Goal: Transaction & Acquisition: Purchase product/service

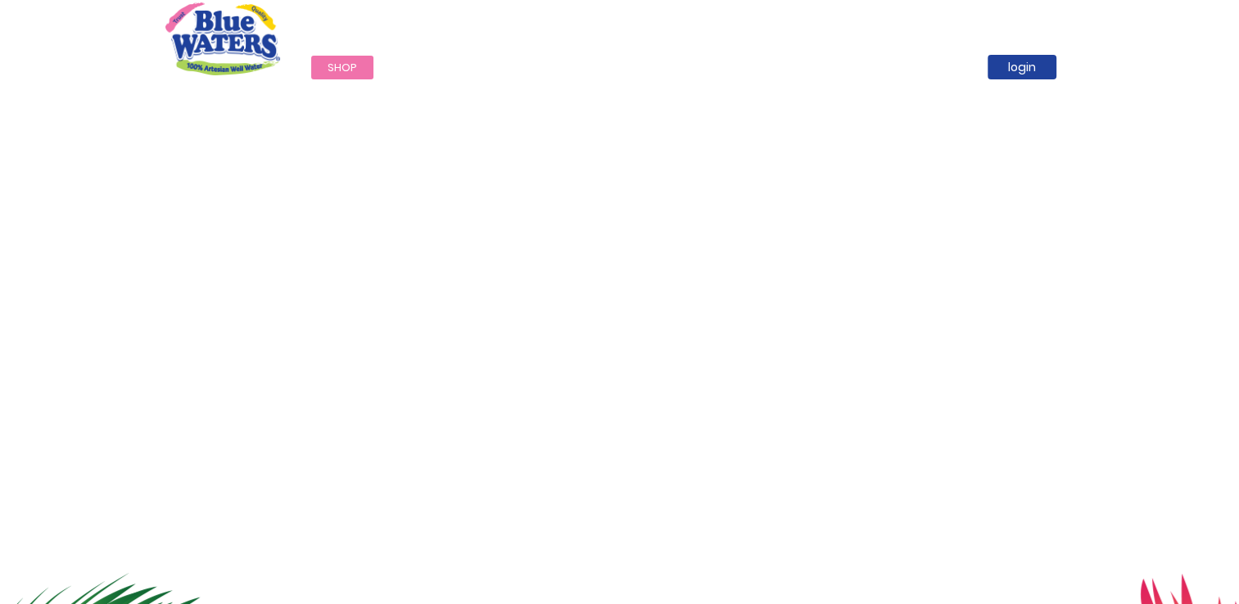
click at [359, 62] on link "Shop" at bounding box center [342, 68] width 62 height 24
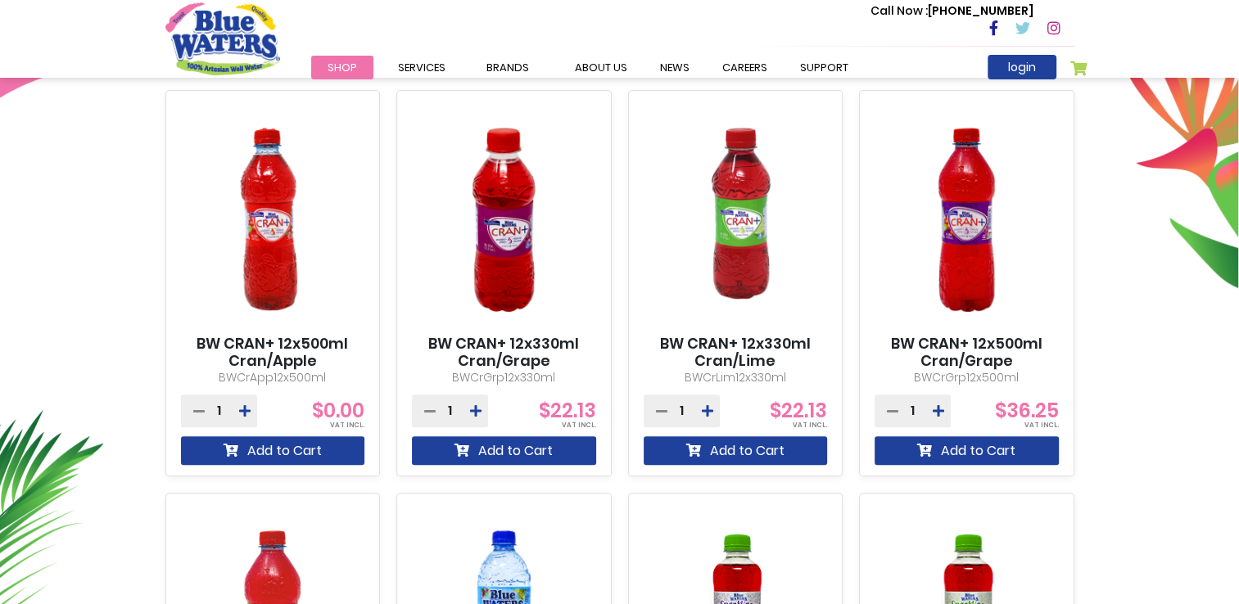
scroll to position [593, 0]
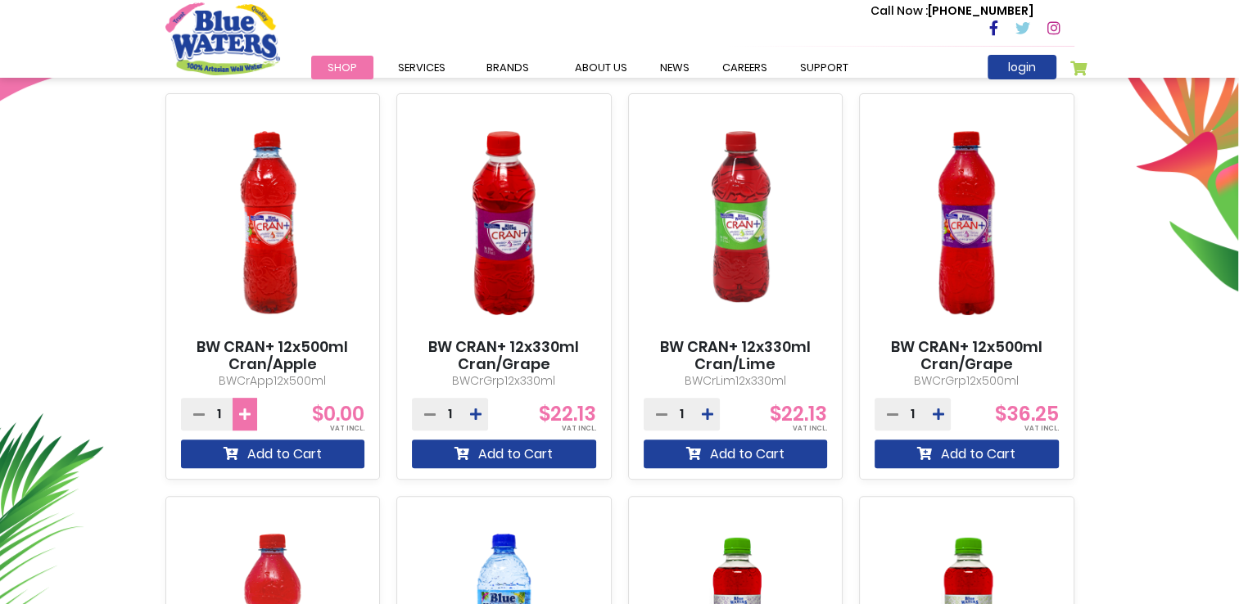
click at [246, 411] on icon at bounding box center [244, 414] width 11 height 13
click at [196, 413] on icon at bounding box center [198, 414] width 11 height 13
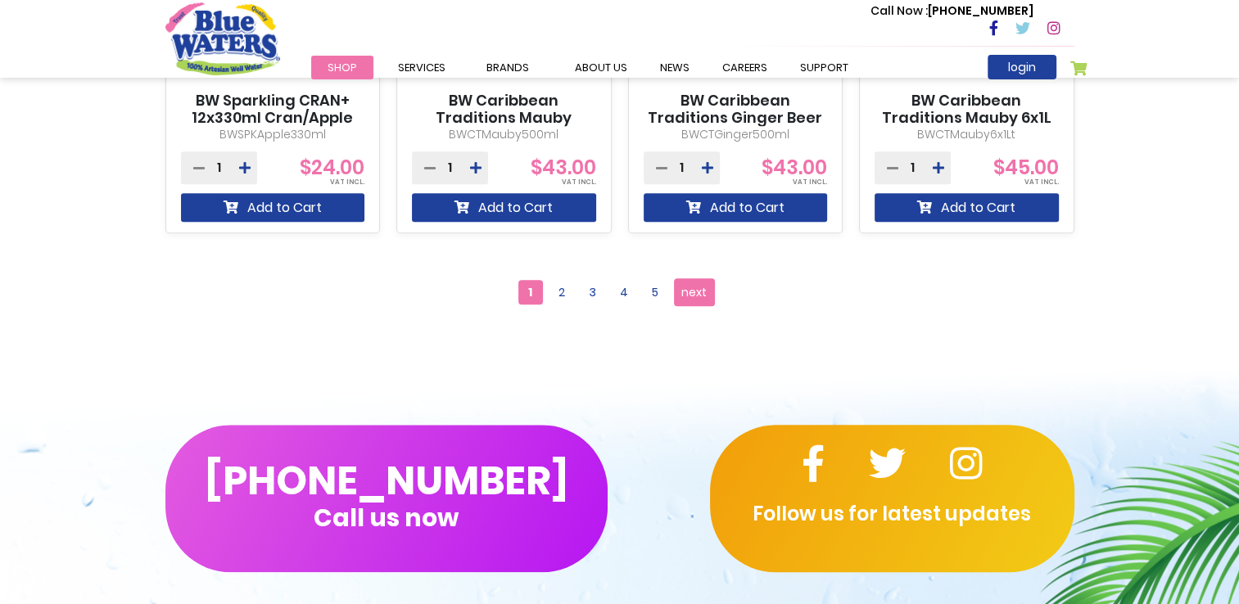
scroll to position [1657, 0]
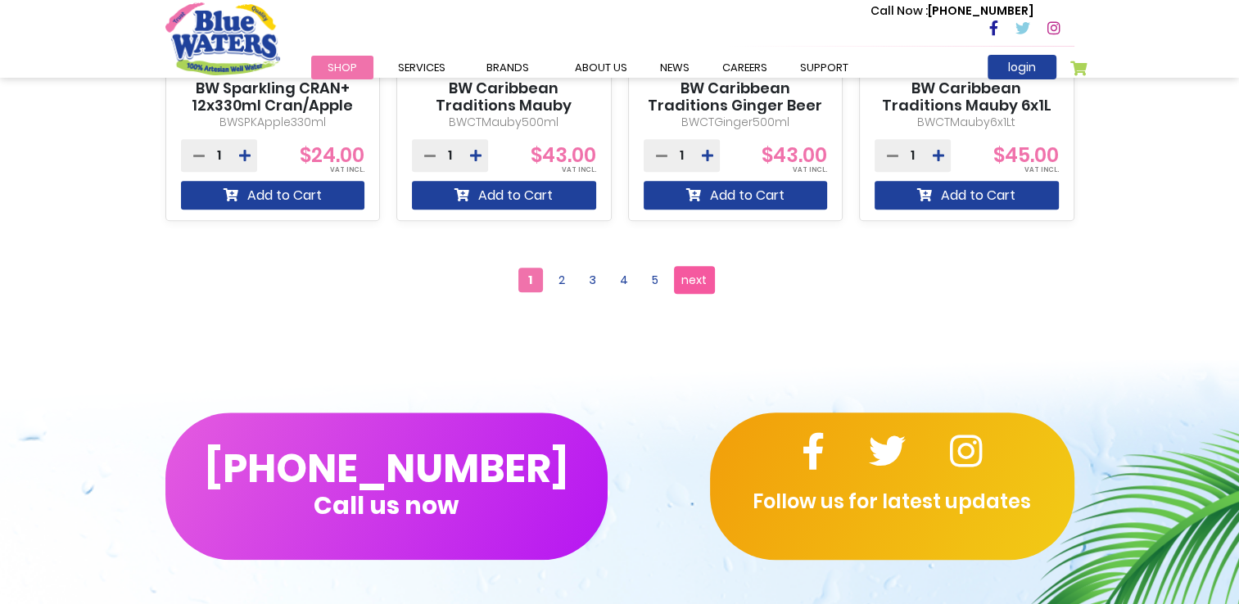
click at [702, 277] on span "next" at bounding box center [693, 280] width 25 height 25
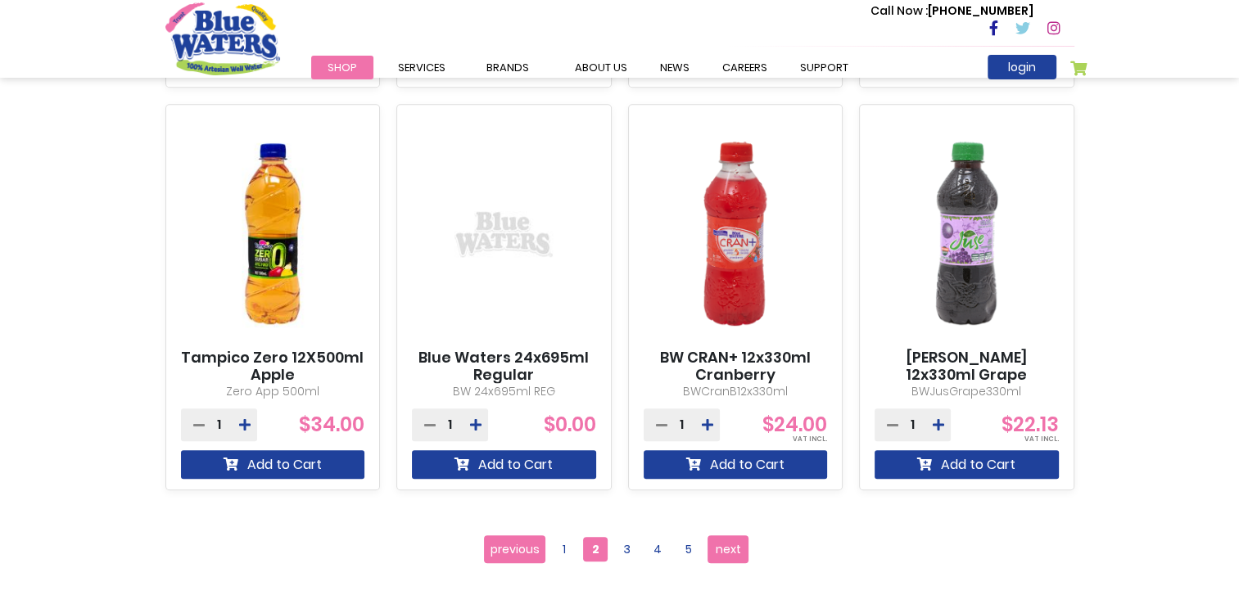
scroll to position [1385, 0]
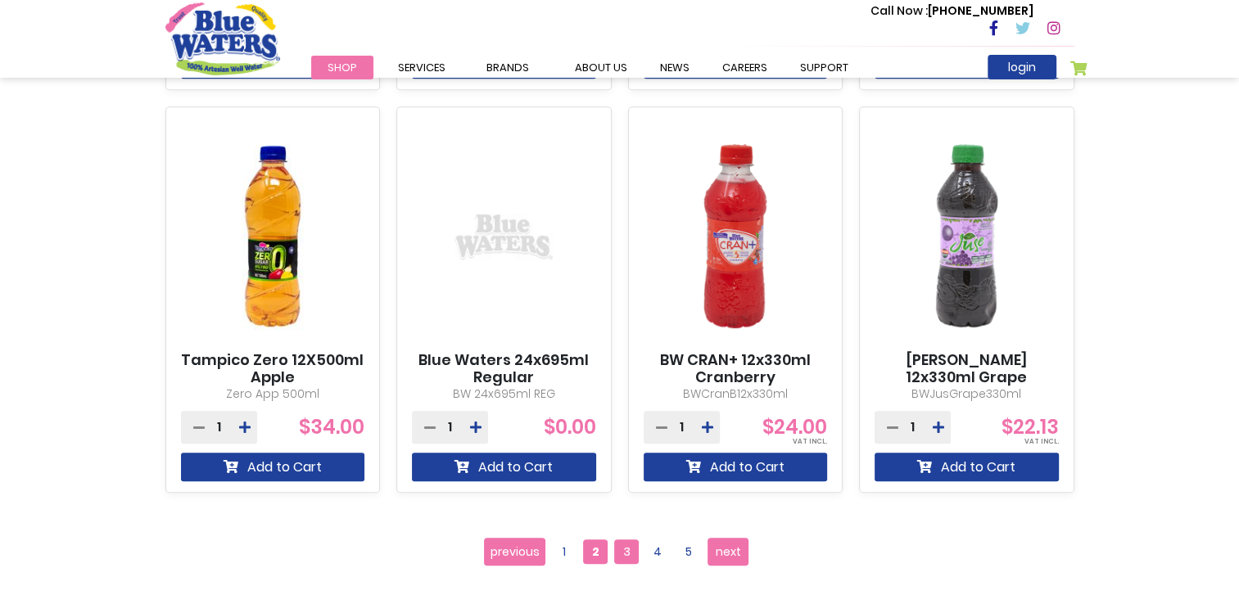
click at [627, 562] on span "3" at bounding box center [626, 551] width 25 height 25
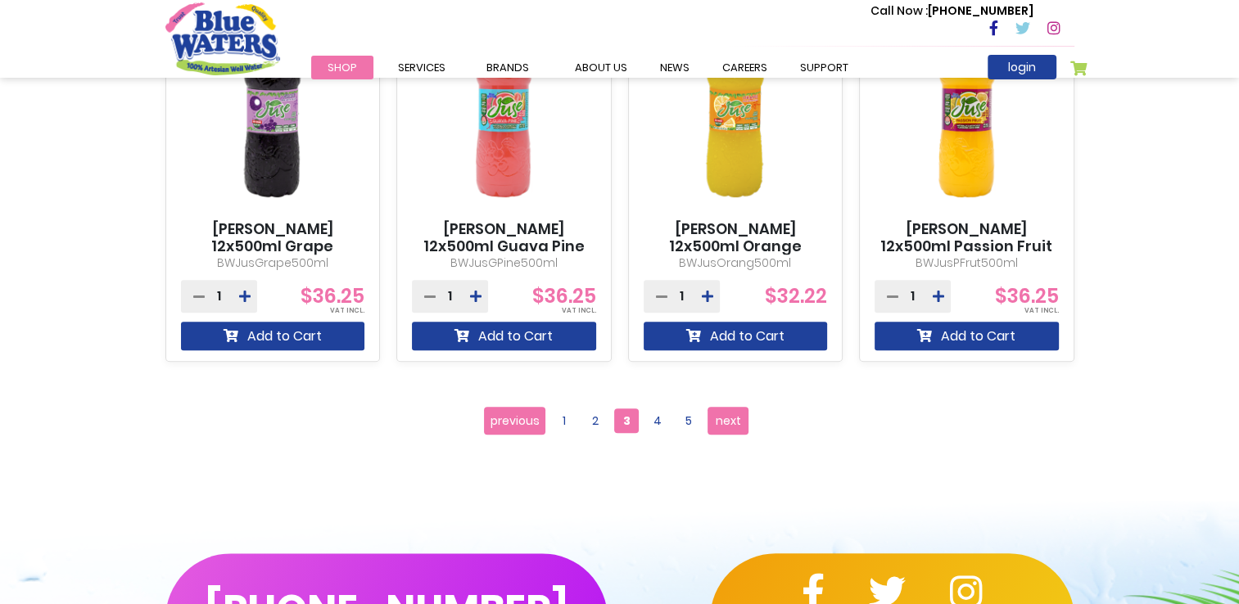
scroll to position [1522, 0]
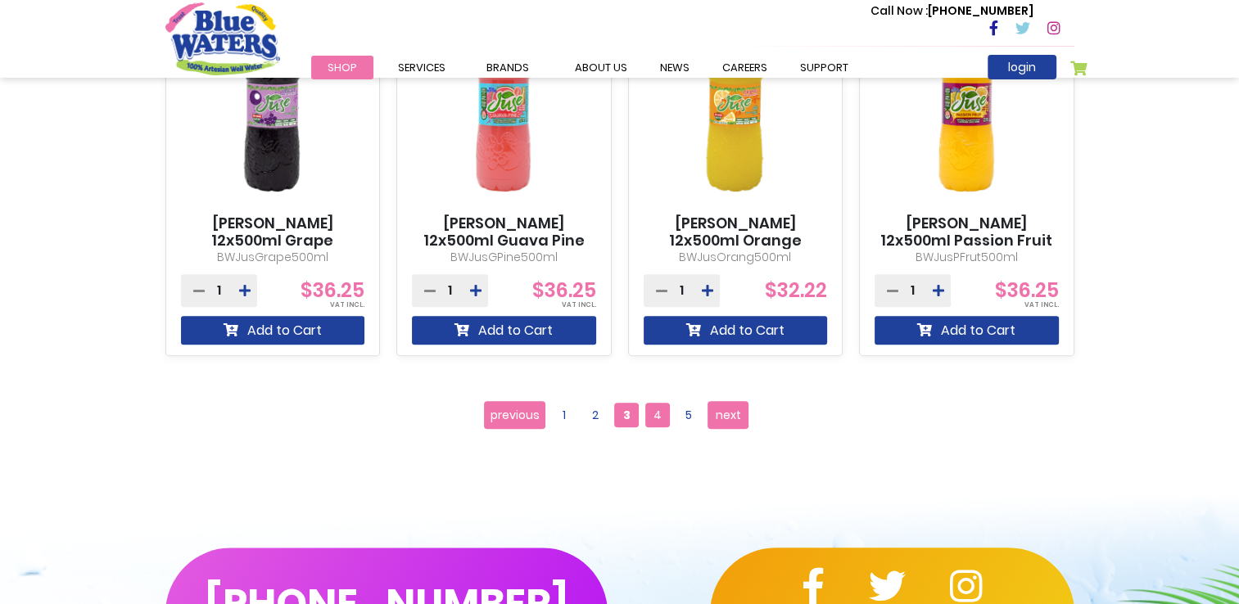
click at [652, 410] on span "4" at bounding box center [657, 415] width 25 height 25
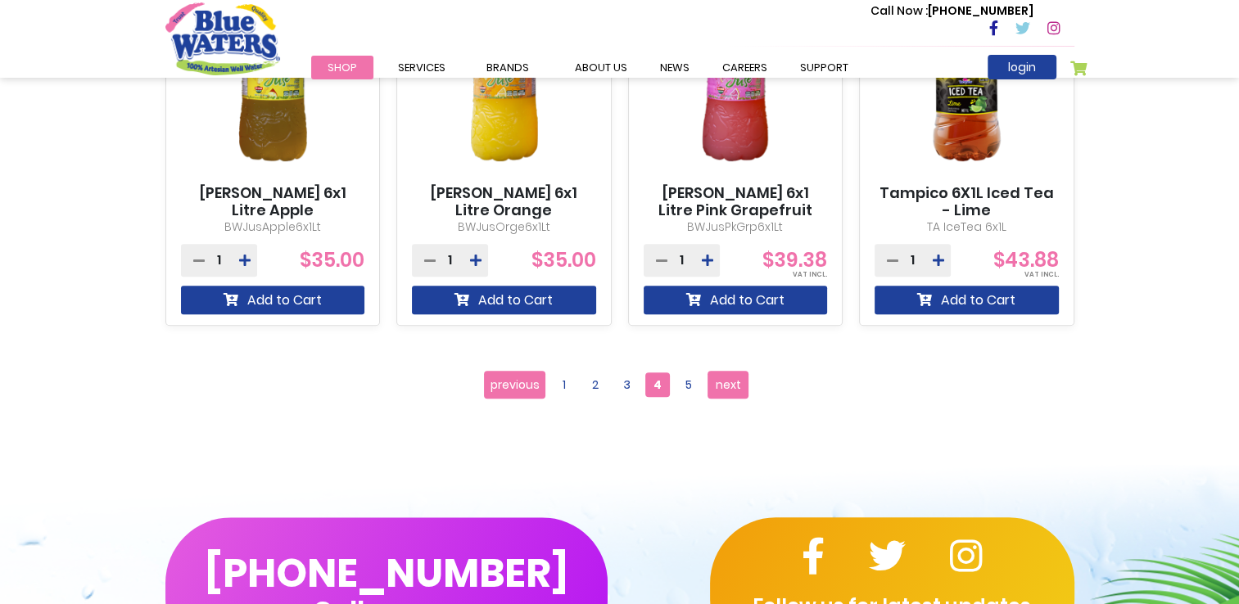
scroll to position [1562, 0]
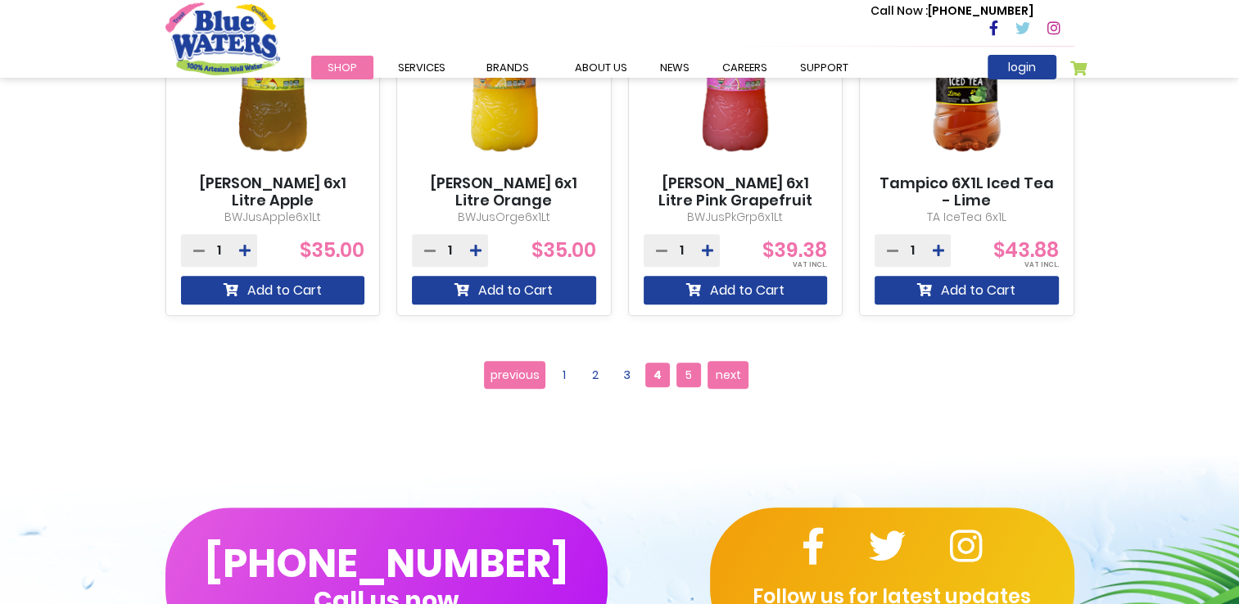
click at [680, 375] on span "5" at bounding box center [688, 375] width 25 height 25
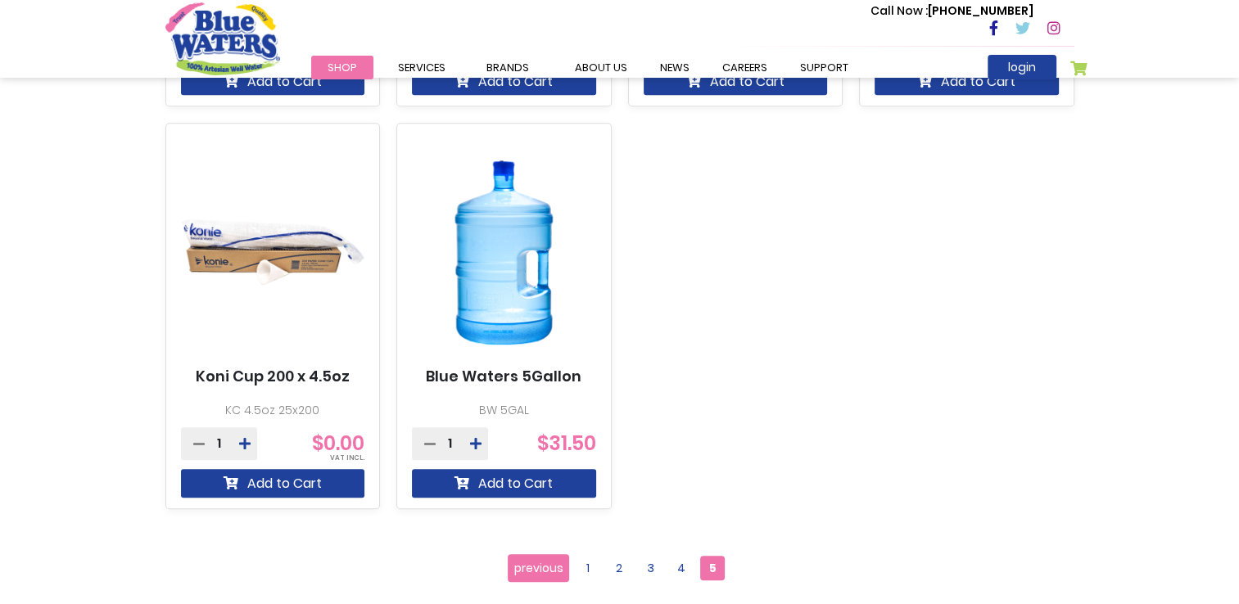
scroll to position [1464, 0]
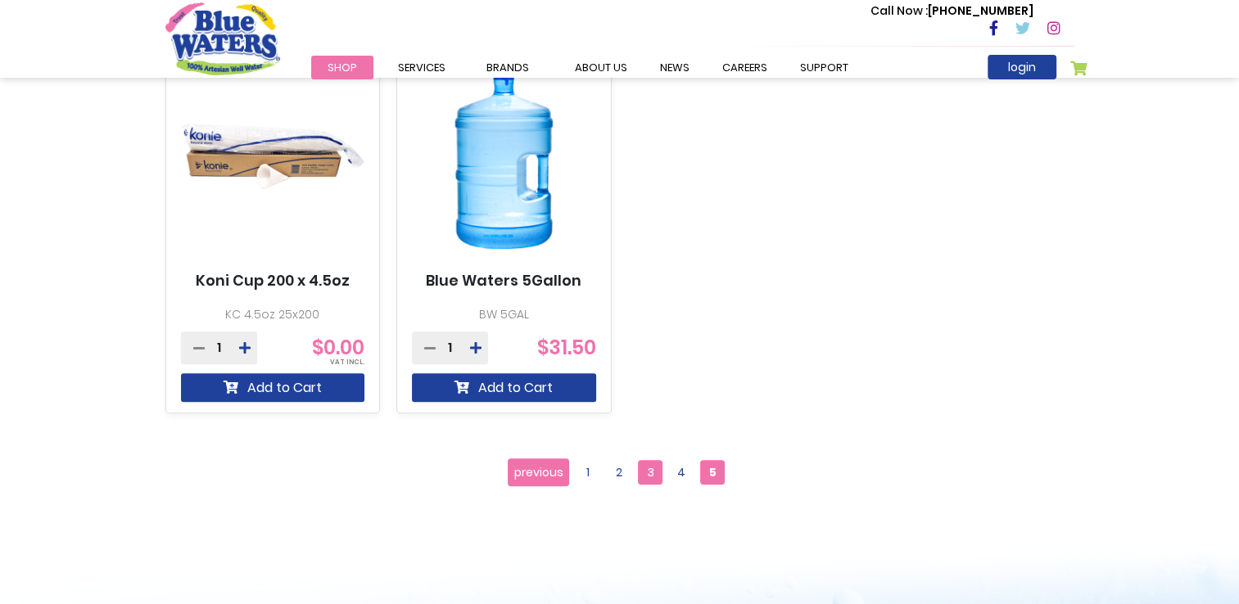
click at [642, 467] on span "3" at bounding box center [650, 472] width 25 height 25
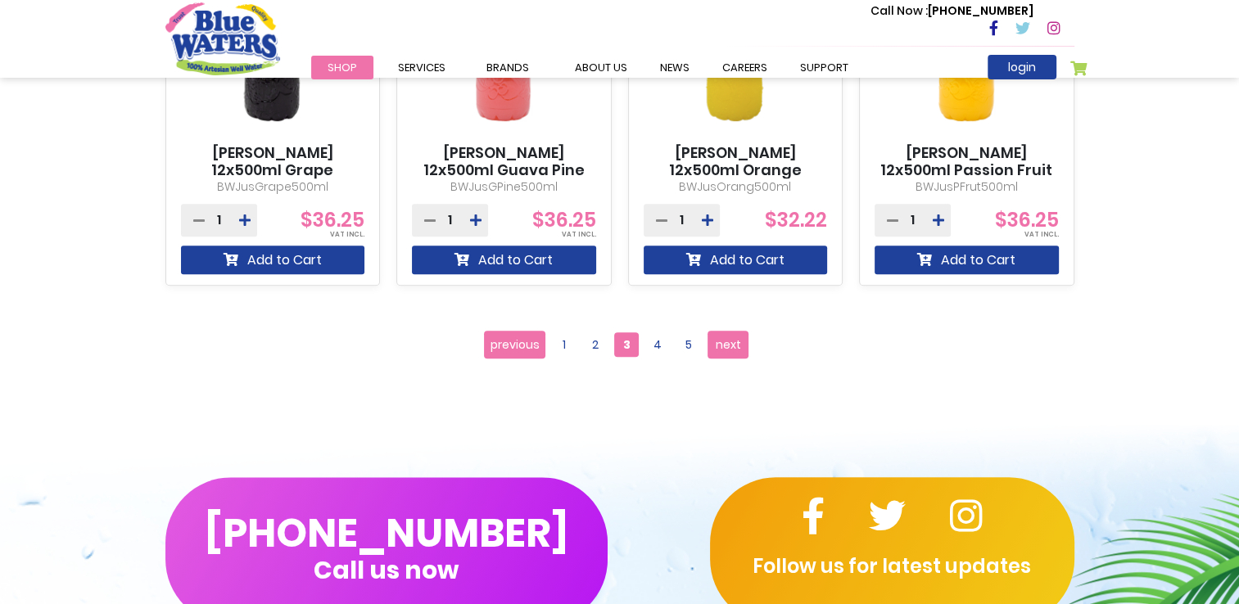
scroll to position [1620, 0]
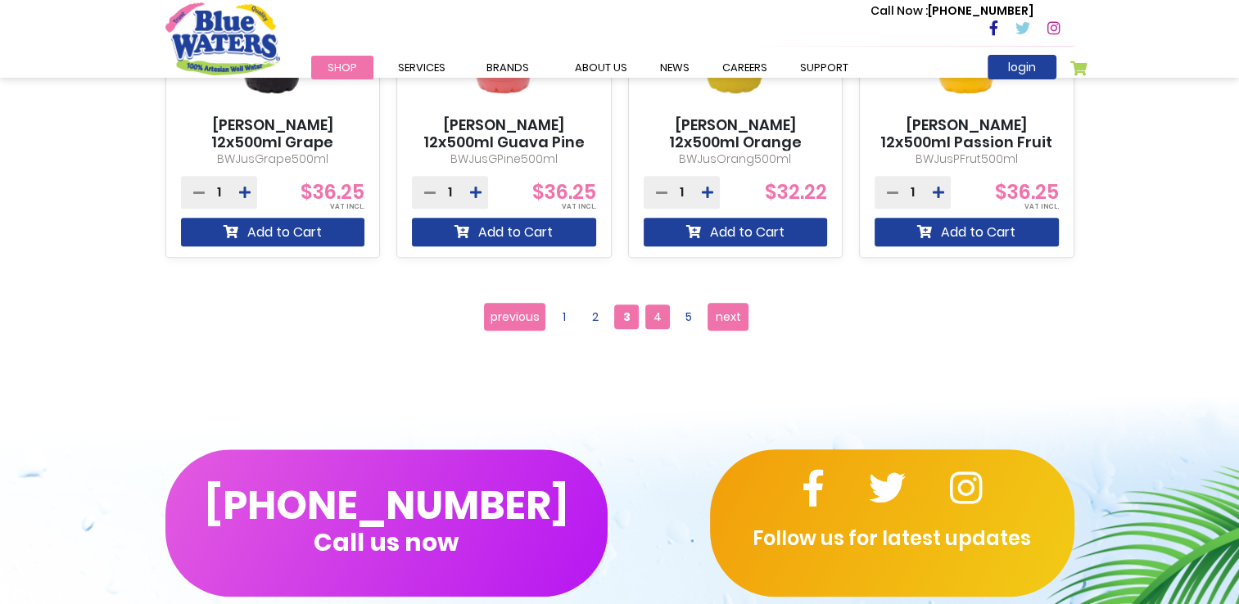
click at [661, 311] on span "4" at bounding box center [657, 317] width 25 height 25
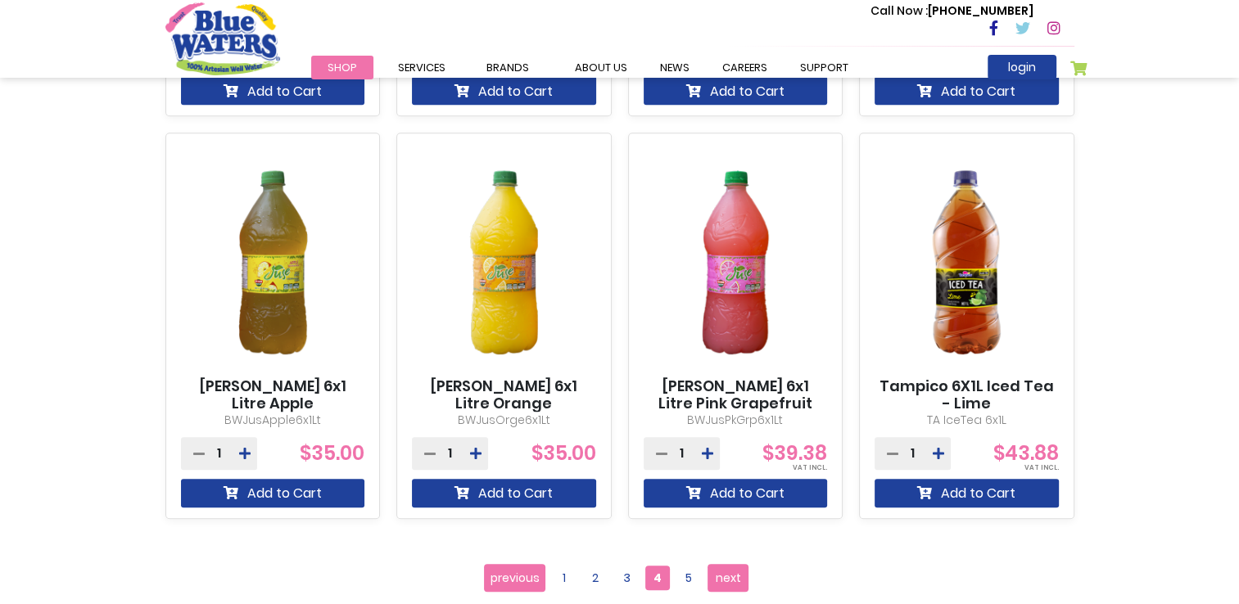
scroll to position [1688, 0]
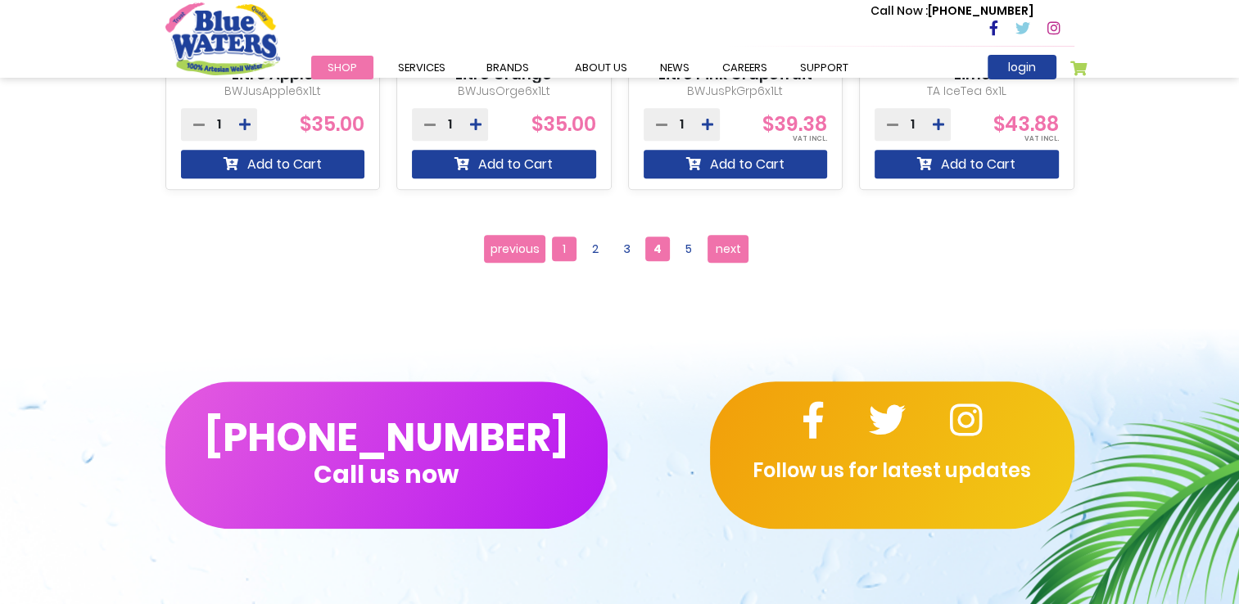
click at [566, 249] on span "1" at bounding box center [564, 249] width 25 height 25
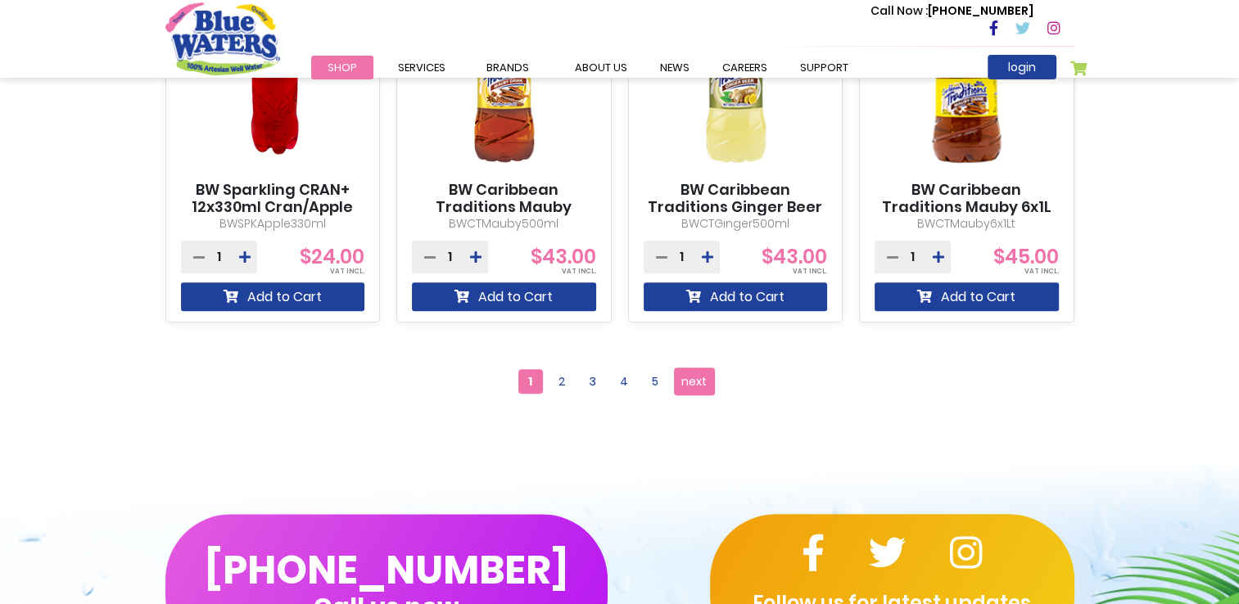
scroll to position [1549, 0]
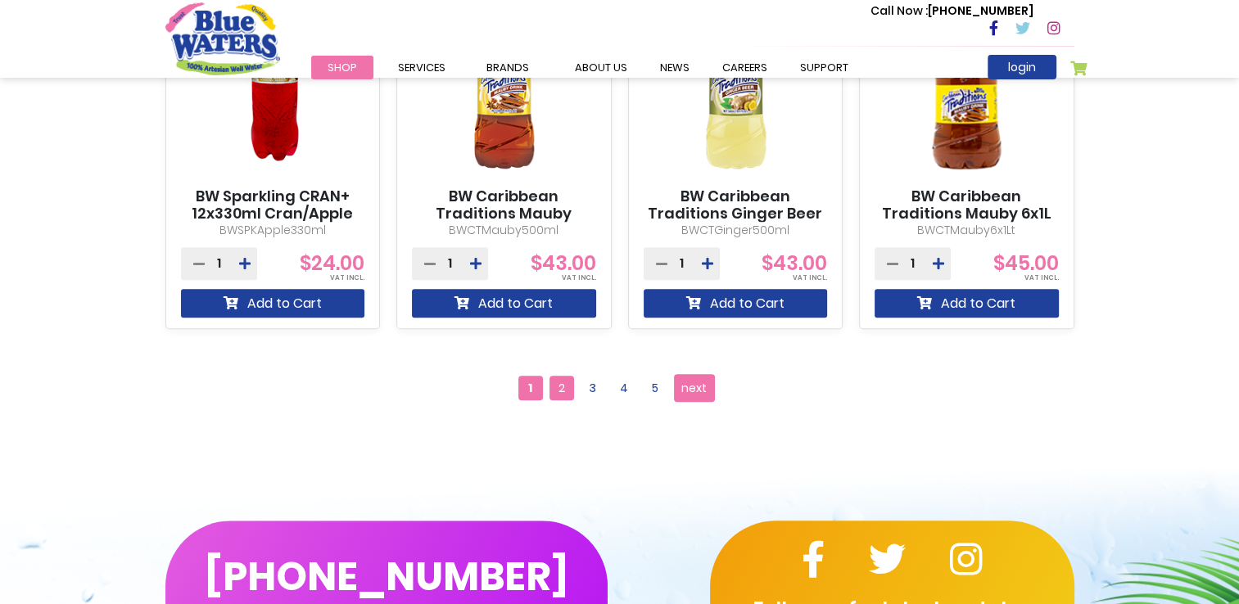
click at [560, 380] on span "2" at bounding box center [561, 388] width 25 height 25
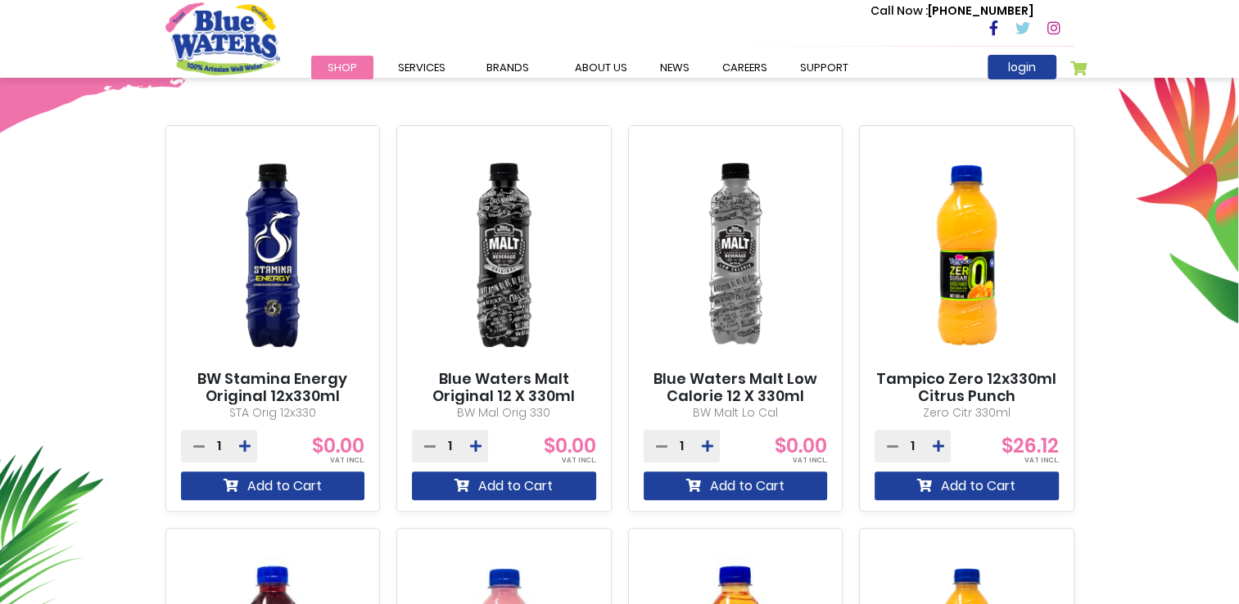
scroll to position [573, 0]
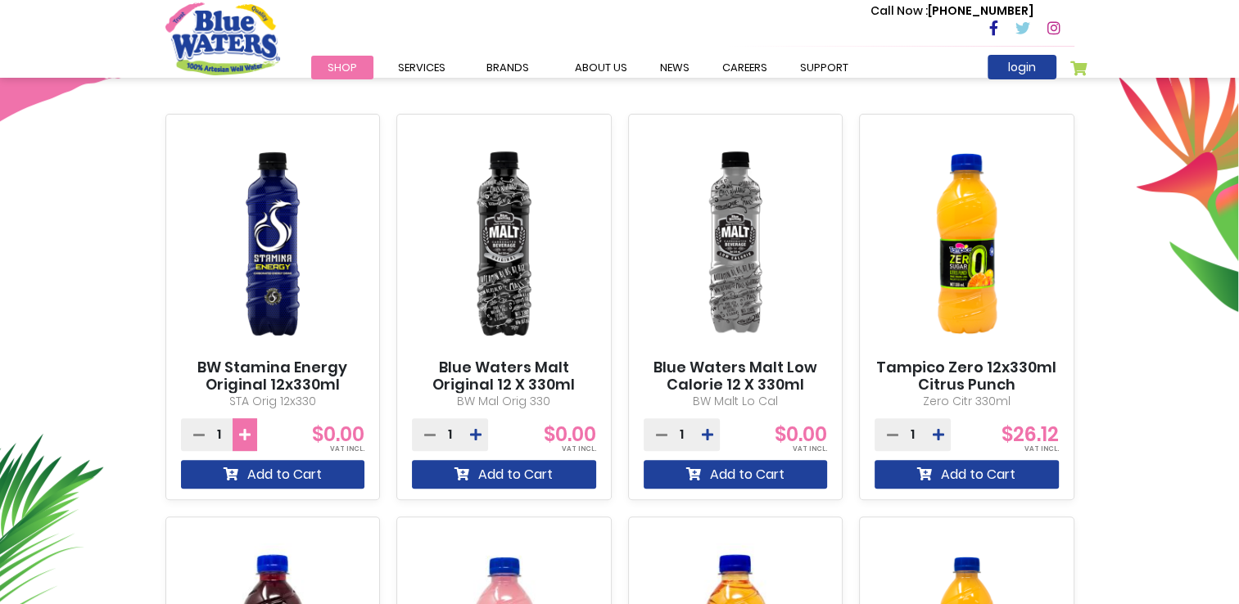
click at [250, 427] on button at bounding box center [244, 434] width 25 height 33
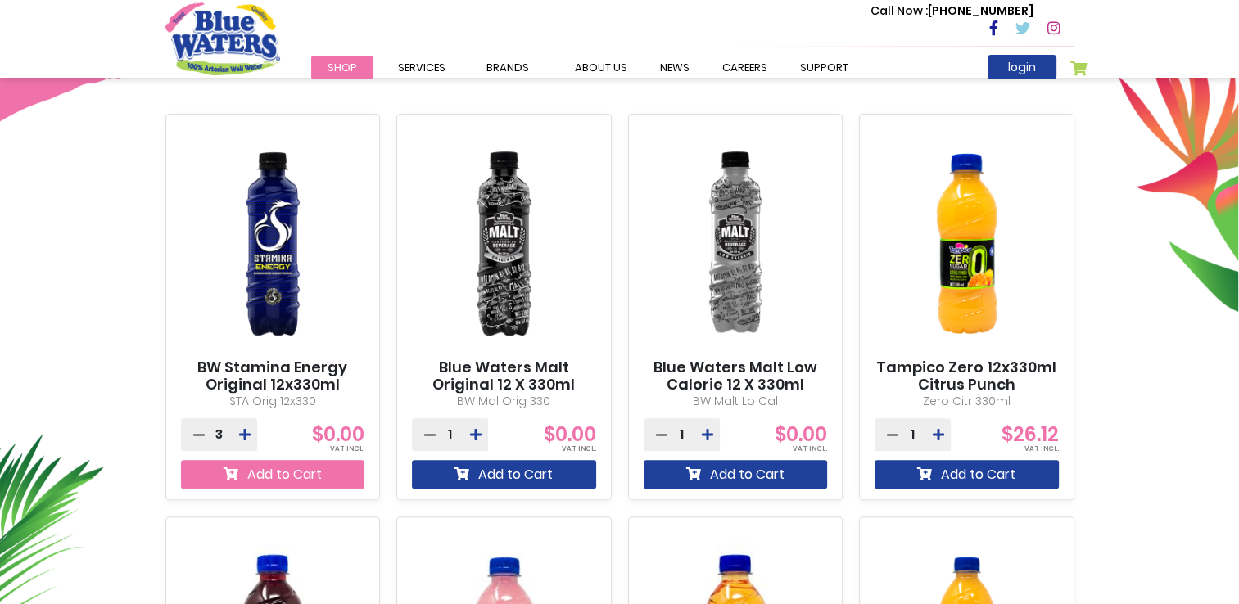
click at [294, 474] on button "Add to Cart" at bounding box center [273, 474] width 184 height 29
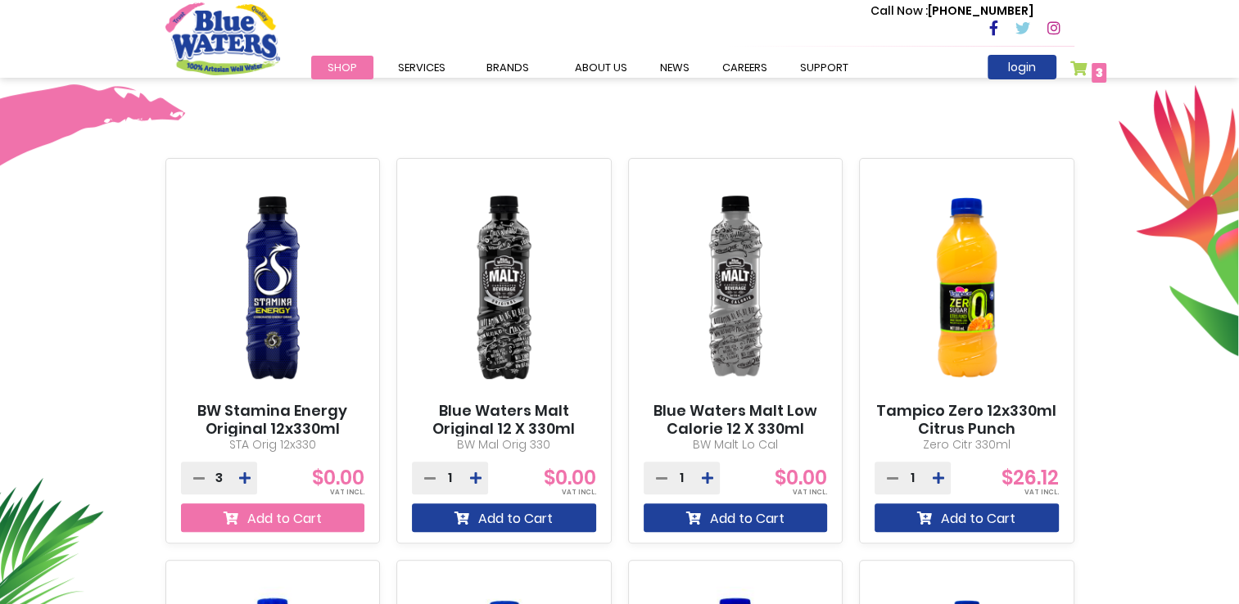
scroll to position [617, 0]
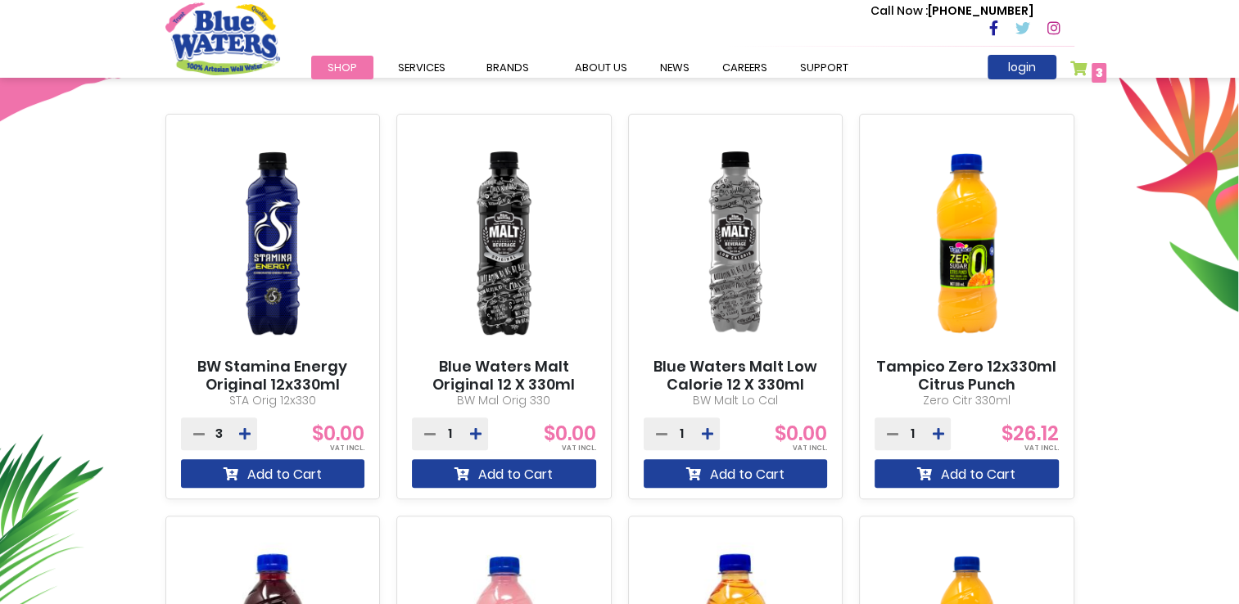
click at [1095, 71] on span "3" at bounding box center [1098, 73] width 7 height 16
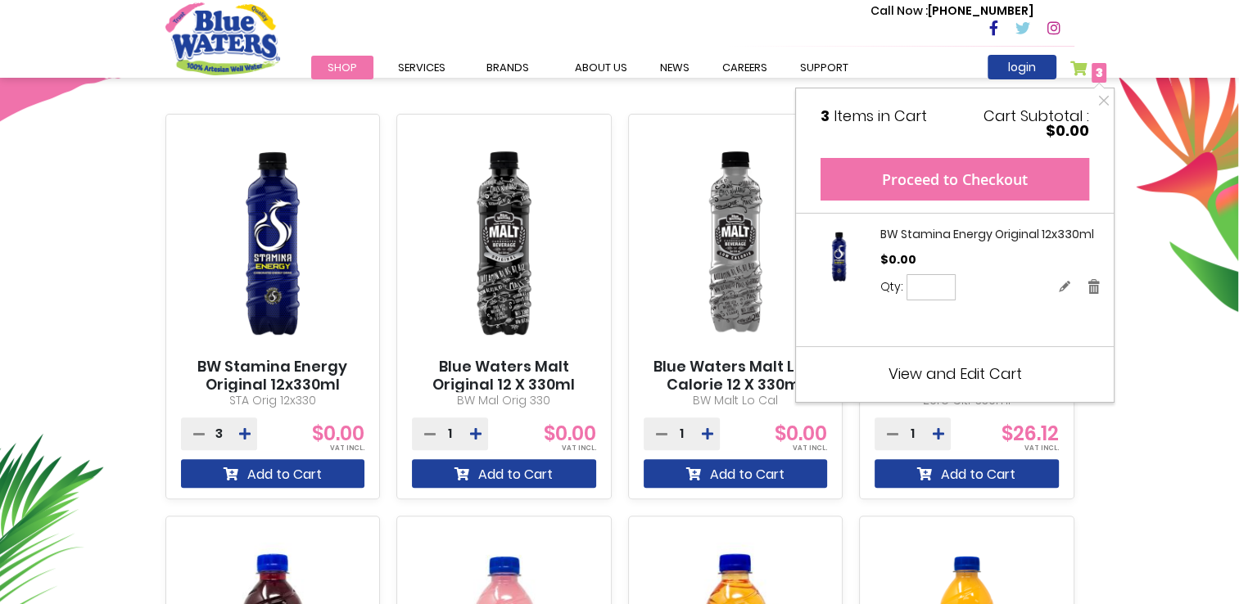
click at [982, 180] on button "Proceed to Checkout" at bounding box center [954, 179] width 268 height 43
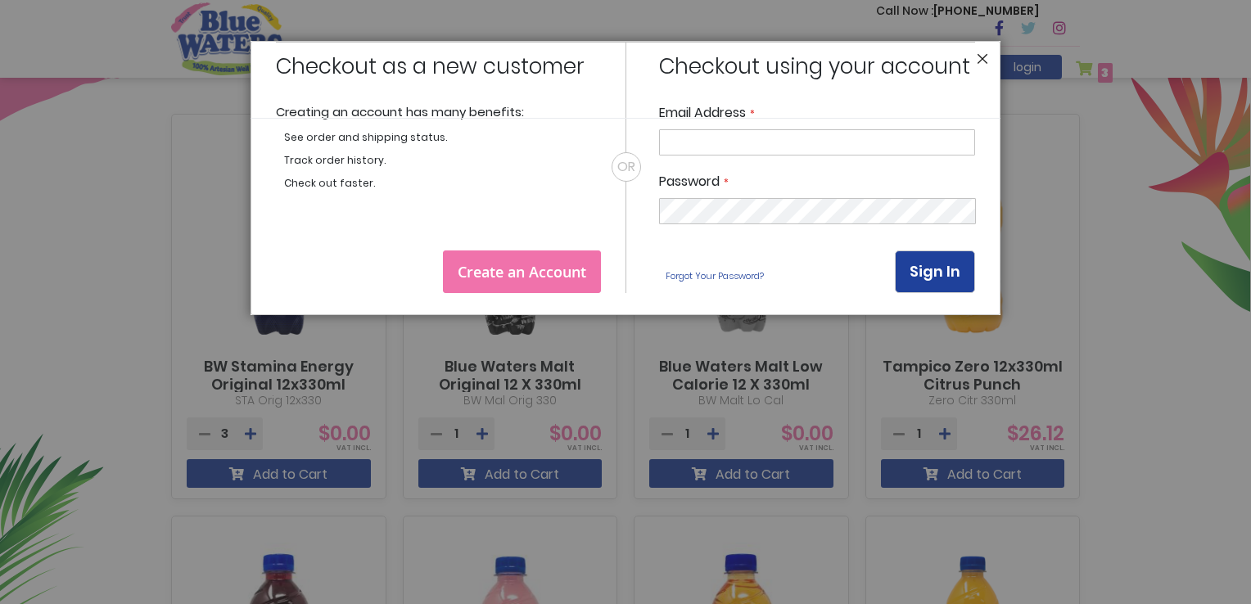
click at [985, 56] on button "Close" at bounding box center [982, 63] width 11 height 20
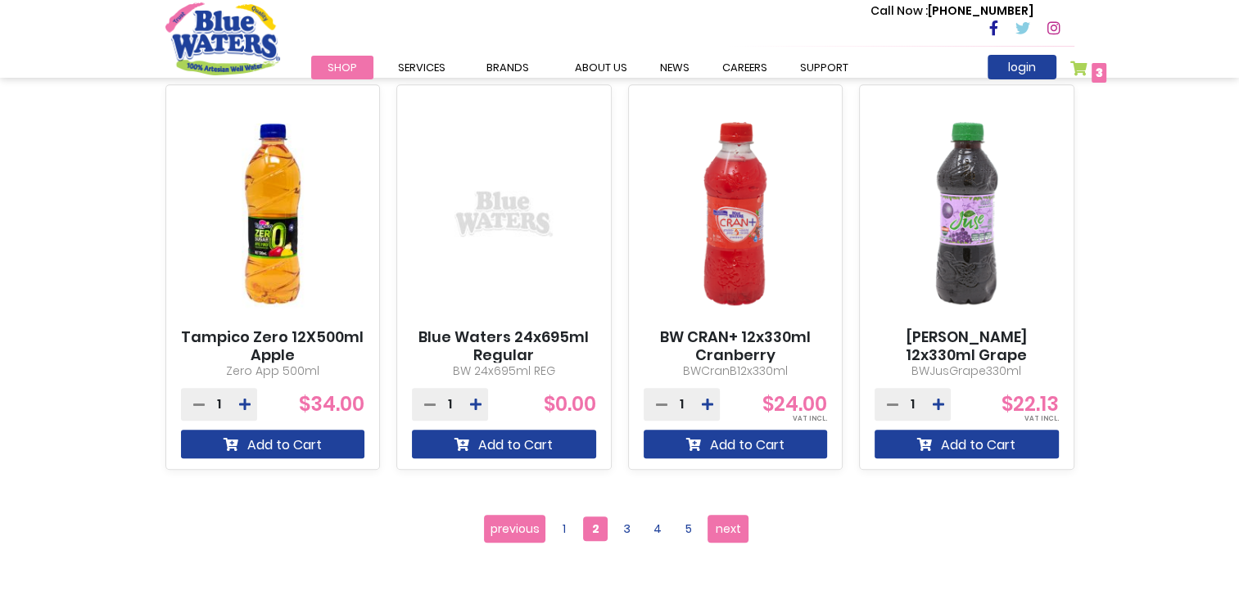
scroll to position [1460, 0]
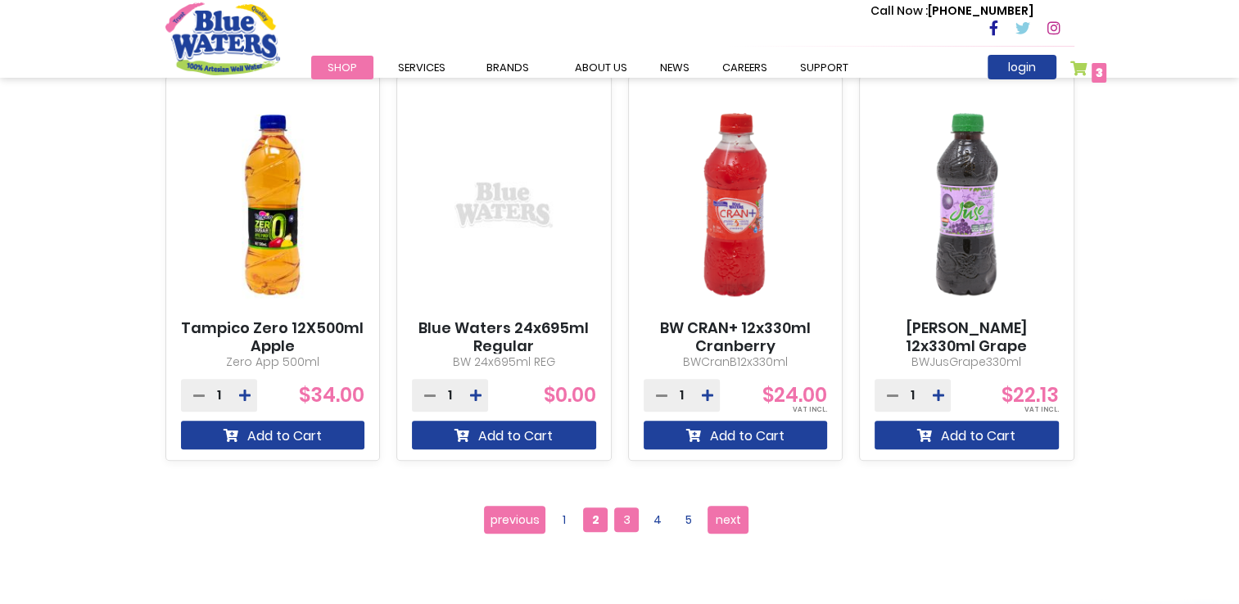
click at [631, 516] on span "3" at bounding box center [626, 520] width 25 height 25
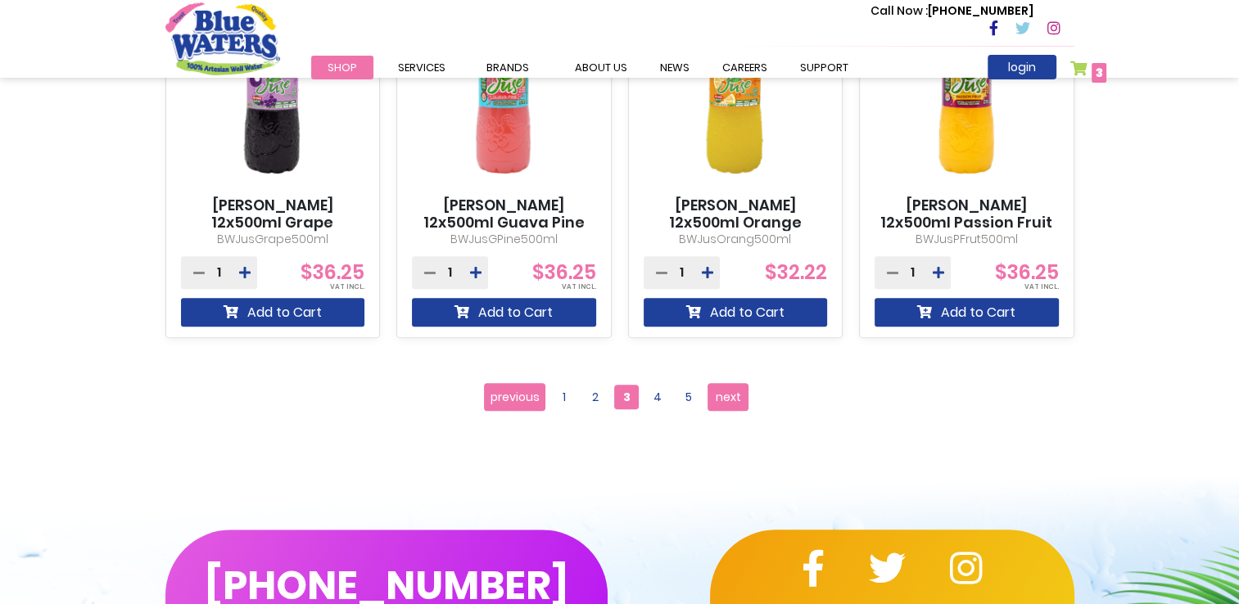
scroll to position [1552, 0]
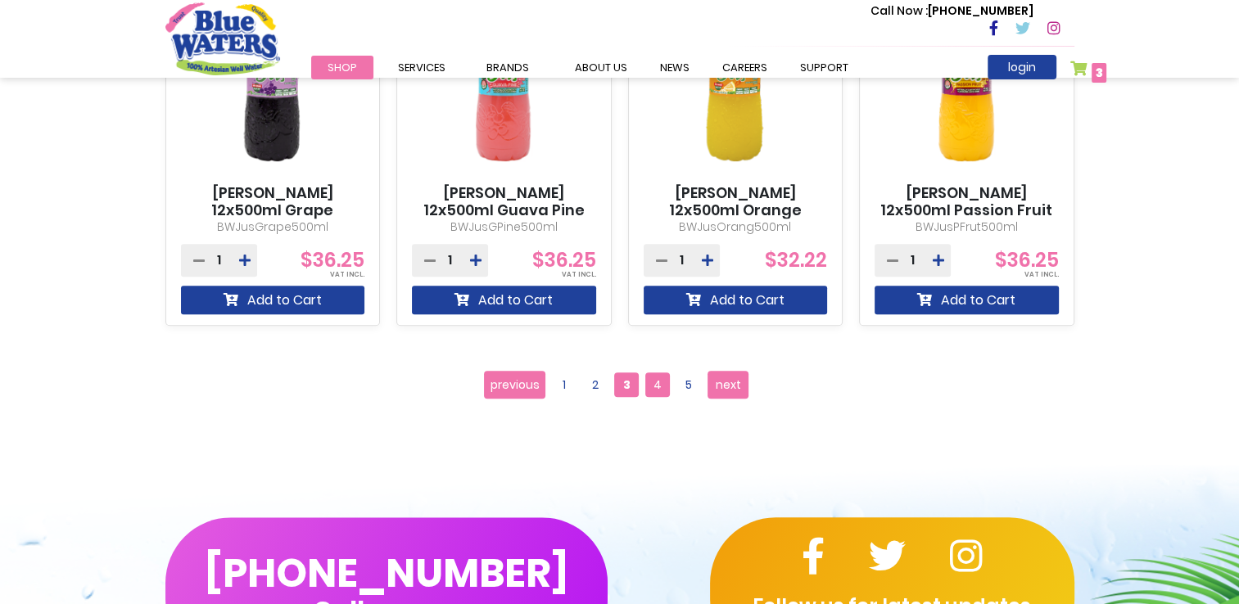
click at [660, 385] on span "4" at bounding box center [657, 384] width 25 height 25
